Goal: Transaction & Acquisition: Download file/media

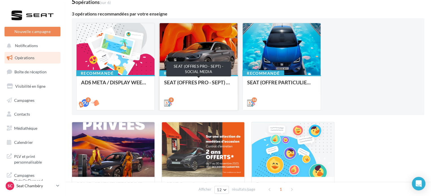
scroll to position [105, 0]
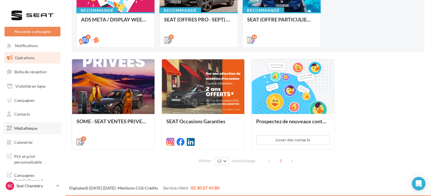
click at [22, 131] on link "Médiathèque" at bounding box center [32, 128] width 58 height 12
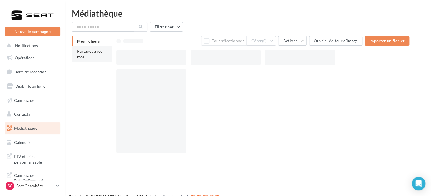
click at [97, 57] on li "Partagés avec moi" at bounding box center [92, 54] width 40 height 16
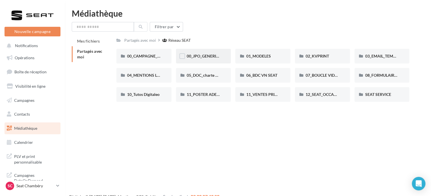
click at [193, 59] on div "00_JPO_GENERIQUE IBIZA ARONA" at bounding box center [203, 56] width 55 height 15
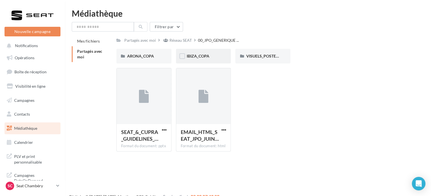
click at [212, 56] on div "IBIZA_COPA" at bounding box center [204, 56] width 34 height 6
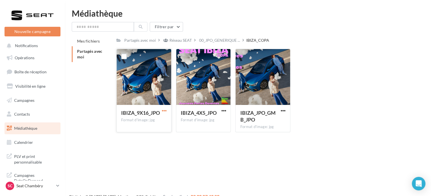
click at [163, 112] on span "button" at bounding box center [164, 110] width 5 height 5
click at [151, 125] on button "Télécharger" at bounding box center [139, 122] width 56 height 15
click at [227, 110] on div "IBIZA_4X5_JPO Format d'image: jpg" at bounding box center [203, 118] width 54 height 27
click at [223, 111] on span "button" at bounding box center [223, 110] width 5 height 5
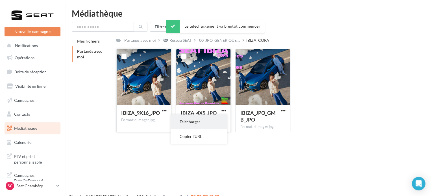
click at [195, 119] on button "Télécharger" at bounding box center [198, 122] width 56 height 15
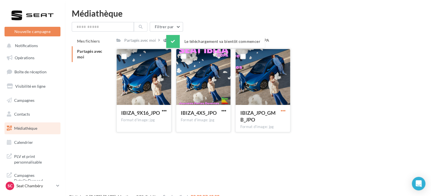
click at [282, 110] on span "button" at bounding box center [282, 110] width 5 height 5
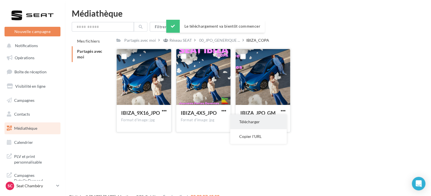
click at [253, 119] on button "Télécharger" at bounding box center [258, 122] width 56 height 15
